Goal: Transaction & Acquisition: Purchase product/service

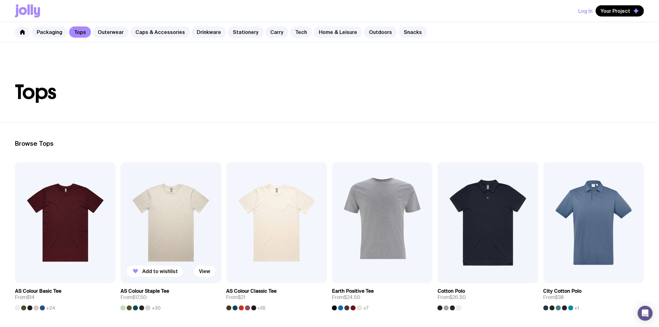
click at [166, 244] on img at bounding box center [171, 222] width 101 height 121
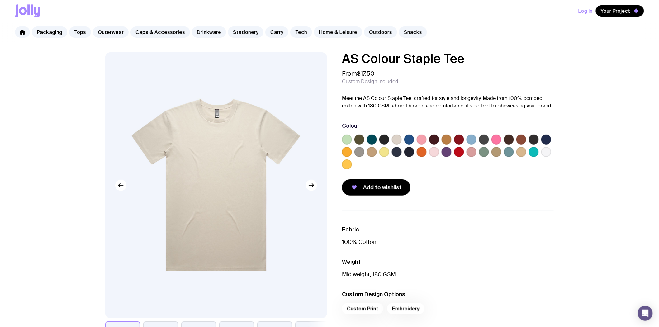
click at [546, 151] on label at bounding box center [547, 152] width 10 height 10
click at [0, 0] on input "radio" at bounding box center [0, 0] width 0 height 0
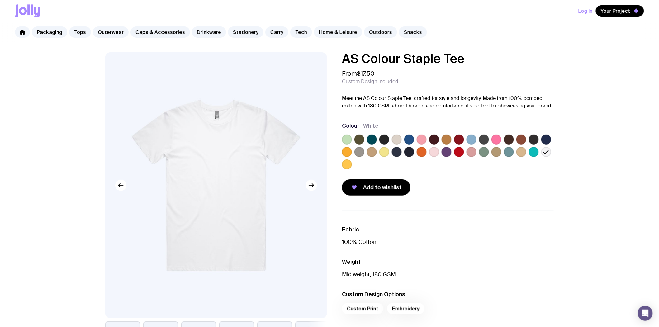
click at [519, 153] on label at bounding box center [522, 152] width 10 height 10
click at [0, 0] on input "radio" at bounding box center [0, 0] width 0 height 0
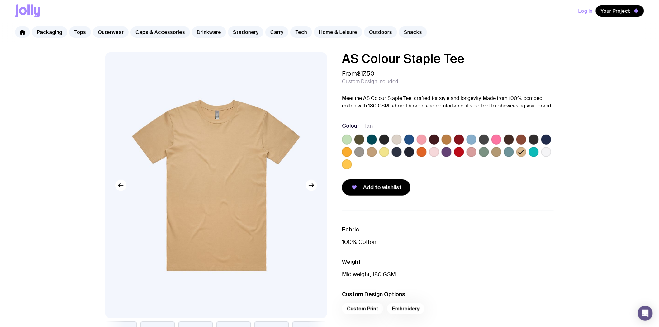
click at [395, 139] on label at bounding box center [397, 140] width 10 height 10
click at [0, 0] on input "radio" at bounding box center [0, 0] width 0 height 0
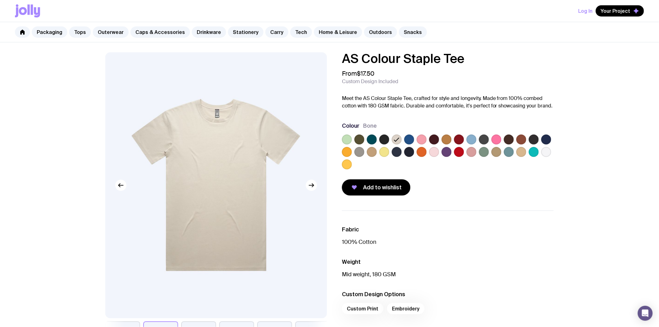
click at [547, 151] on label at bounding box center [547, 152] width 10 height 10
click at [0, 0] on input "radio" at bounding box center [0, 0] width 0 height 0
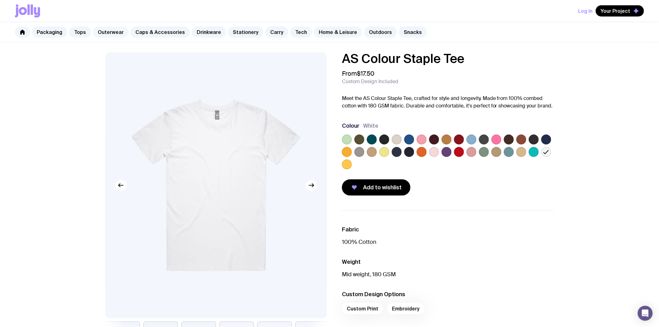
click at [113, 33] on link "Outerwear" at bounding box center [111, 31] width 36 height 11
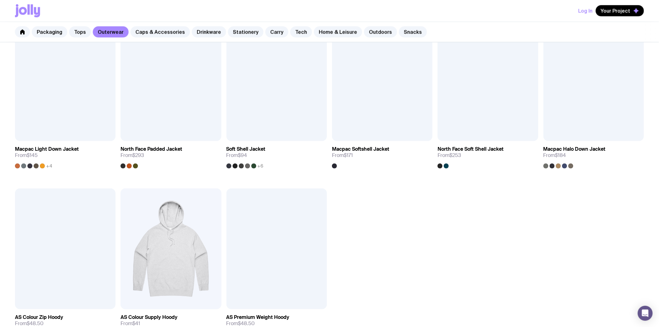
scroll to position [484, 0]
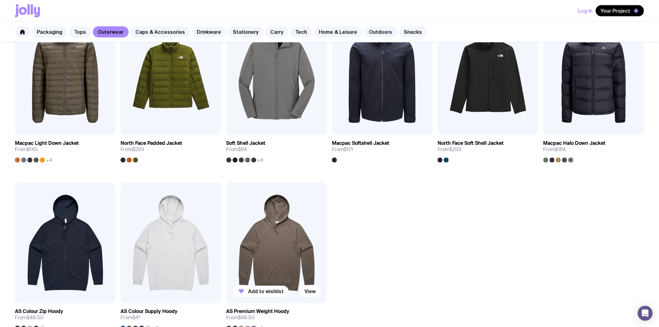
click at [286, 233] on img at bounding box center [277, 243] width 101 height 121
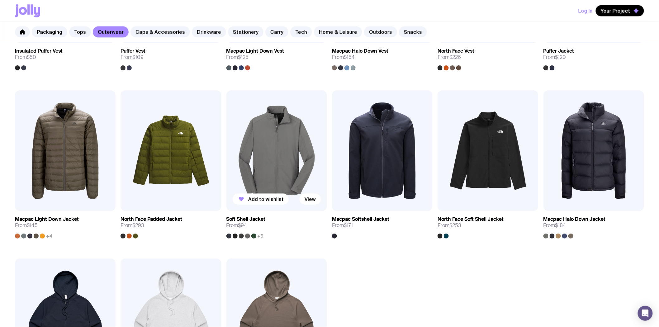
scroll to position [553, 0]
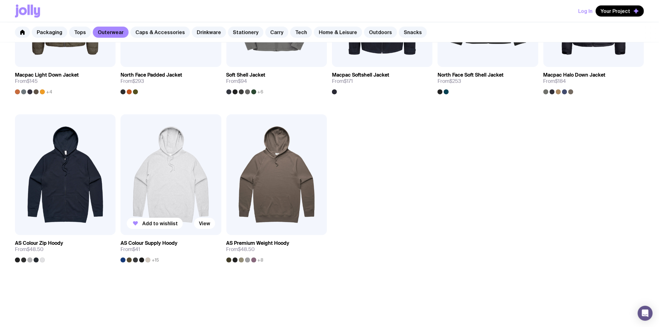
click at [171, 181] on img at bounding box center [171, 174] width 101 height 121
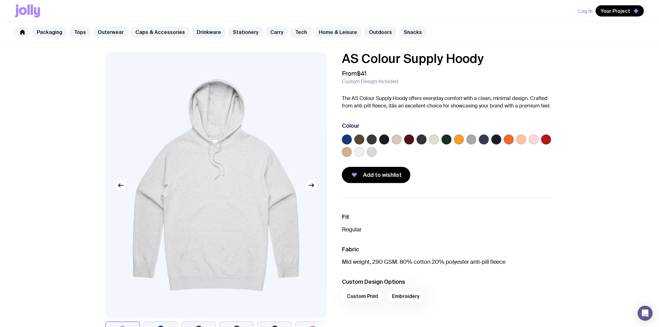
click at [394, 141] on label at bounding box center [397, 140] width 10 height 10
click at [0, 0] on input "radio" at bounding box center [0, 0] width 0 height 0
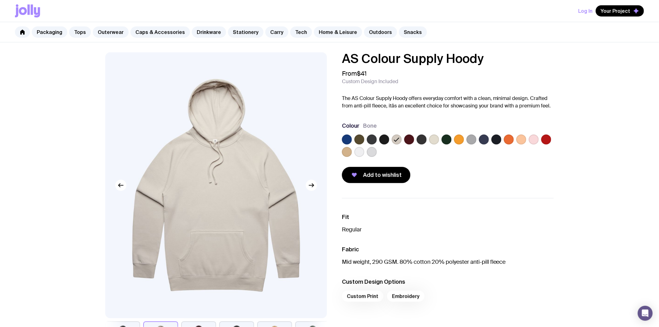
click at [419, 140] on label at bounding box center [422, 140] width 10 height 10
click at [0, 0] on input "radio" at bounding box center [0, 0] width 0 height 0
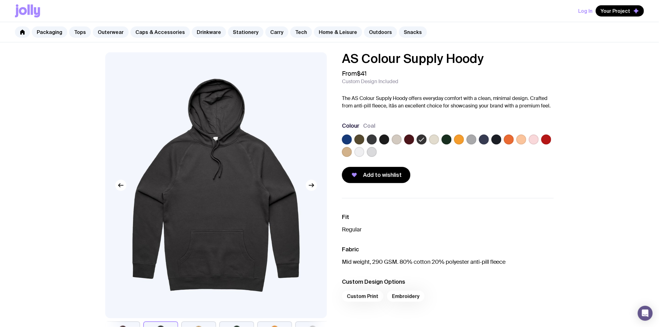
click at [358, 139] on label at bounding box center [360, 140] width 10 height 10
click at [0, 0] on input "radio" at bounding box center [0, 0] width 0 height 0
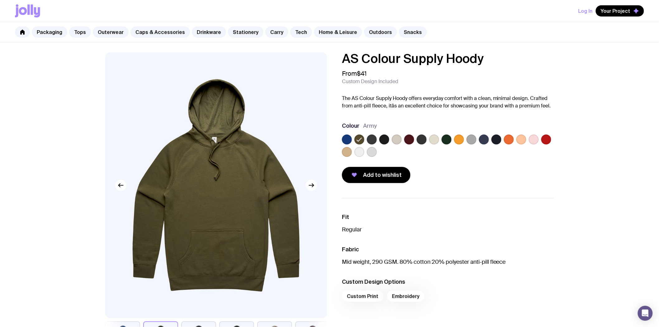
click at [496, 139] on label at bounding box center [497, 140] width 10 height 10
click at [0, 0] on input "radio" at bounding box center [0, 0] width 0 height 0
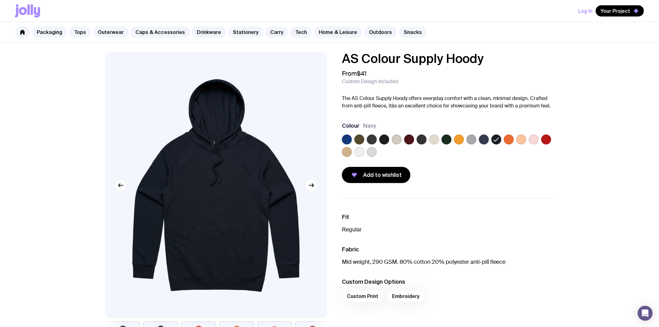
click at [370, 141] on label at bounding box center [372, 140] width 10 height 10
click at [0, 0] on input "radio" at bounding box center [0, 0] width 0 height 0
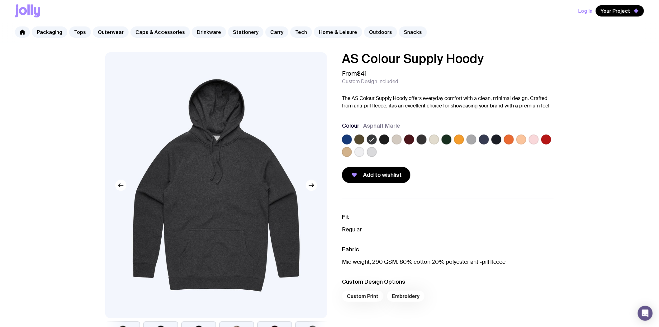
click at [384, 141] on label at bounding box center [384, 140] width 10 height 10
click at [0, 0] on input "radio" at bounding box center [0, 0] width 0 height 0
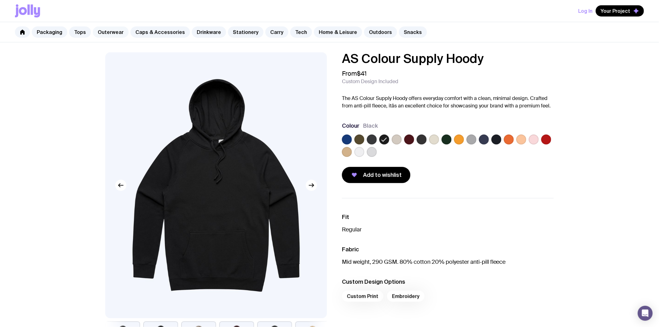
click at [117, 33] on link "Outerwear" at bounding box center [111, 31] width 36 height 11
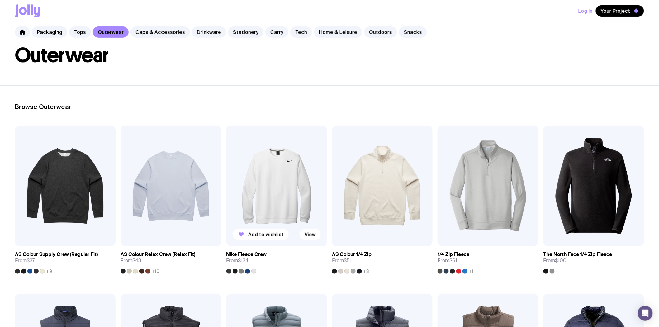
scroll to position [138, 0]
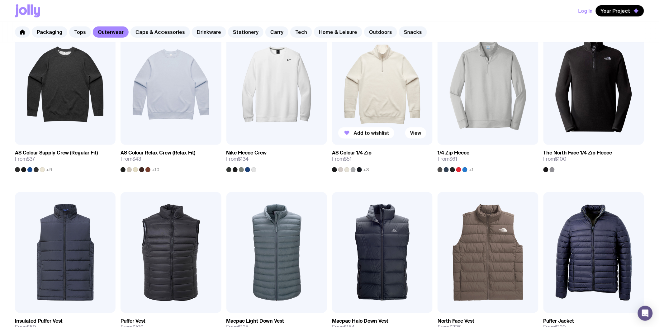
click at [392, 100] on img at bounding box center [382, 84] width 101 height 121
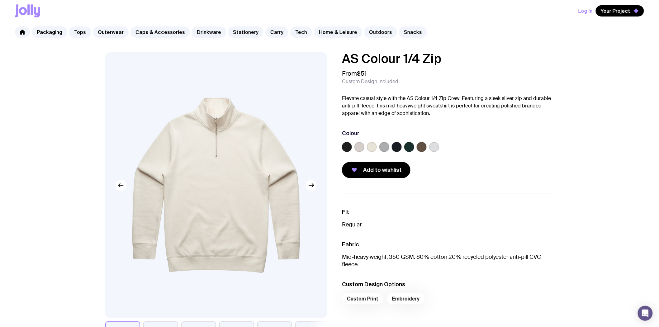
click at [371, 147] on label at bounding box center [372, 147] width 10 height 10
click at [0, 0] on input "radio" at bounding box center [0, 0] width 0 height 0
click at [362, 148] on label at bounding box center [360, 147] width 10 height 10
click at [0, 0] on input "radio" at bounding box center [0, 0] width 0 height 0
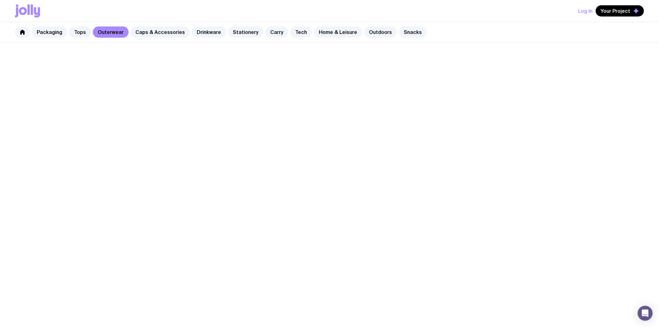
scroll to position [138, 0]
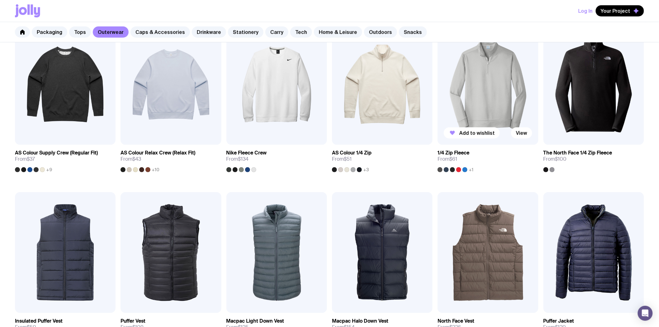
click at [488, 108] on img at bounding box center [488, 84] width 101 height 121
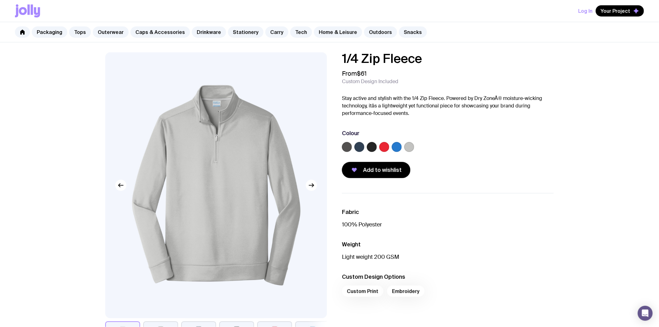
click at [413, 148] on label at bounding box center [409, 147] width 10 height 10
click at [0, 0] on input "radio" at bounding box center [0, 0] width 0 height 0
